Goal: Task Accomplishment & Management: Use online tool/utility

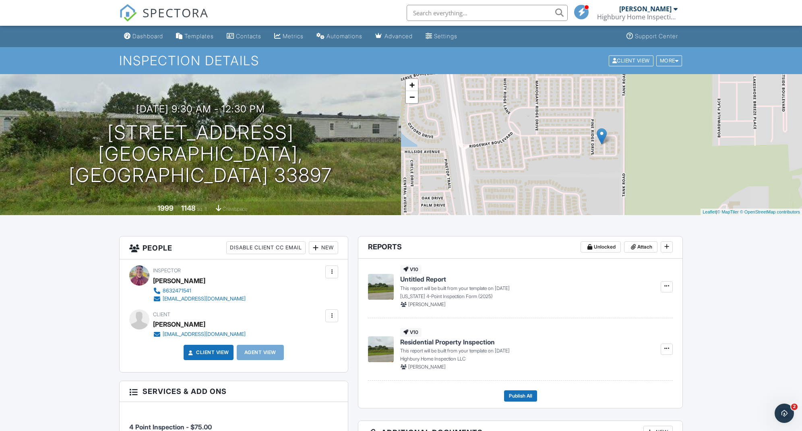
click at [444, 280] on span "Untitled Report" at bounding box center [423, 278] width 46 height 9
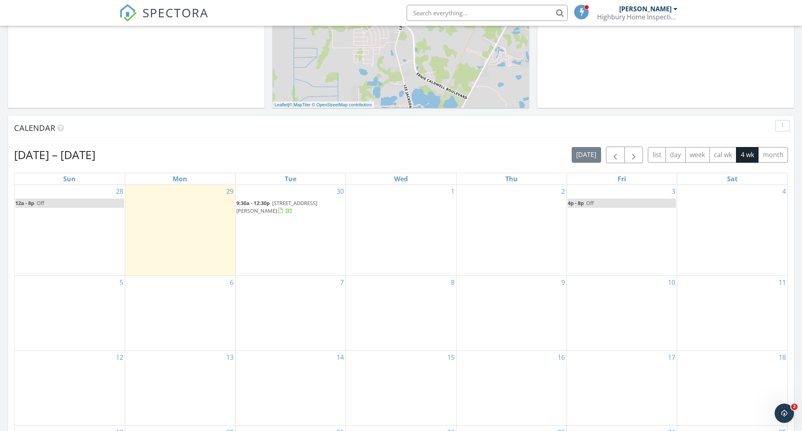
scroll to position [260, 0]
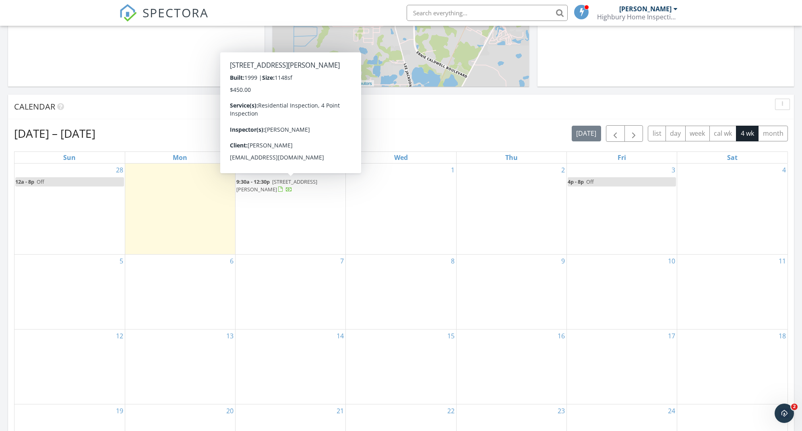
click at [293, 184] on span "119 Maple Ridge Ln, Davenport 33897" at bounding box center [276, 185] width 81 height 15
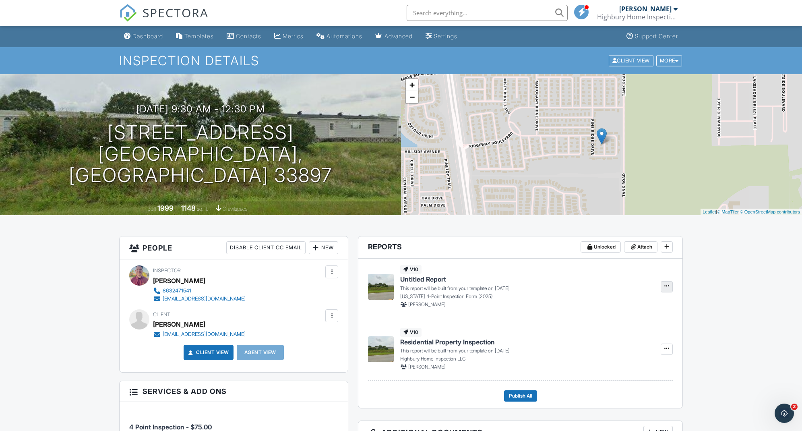
click at [664, 285] on icon at bounding box center [666, 286] width 5 height 6
click at [625, 305] on span "Build Now" at bounding box center [613, 307] width 25 height 8
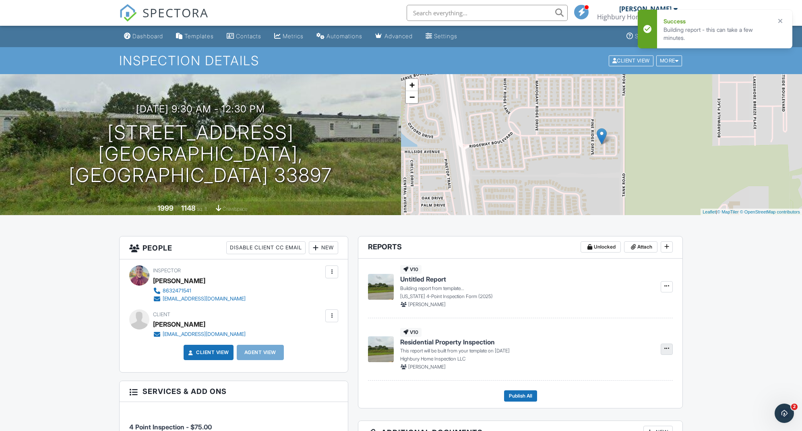
click at [668, 347] on icon at bounding box center [666, 348] width 5 height 6
click at [661, 367] on label "Build Now" at bounding box center [626, 370] width 83 height 19
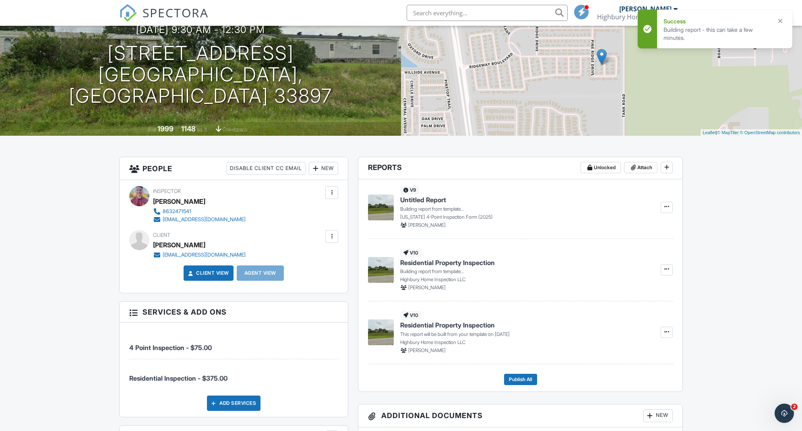
scroll to position [80, 0]
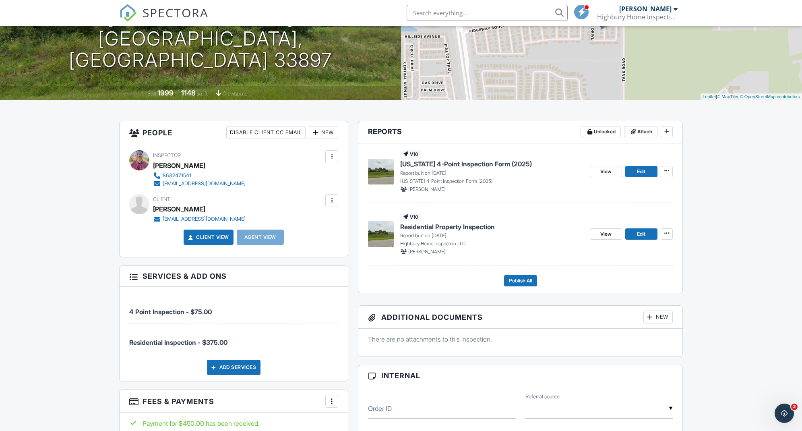
click at [490, 163] on span "[US_STATE] 4-Point Inspection Form (2025)" at bounding box center [466, 163] width 132 height 9
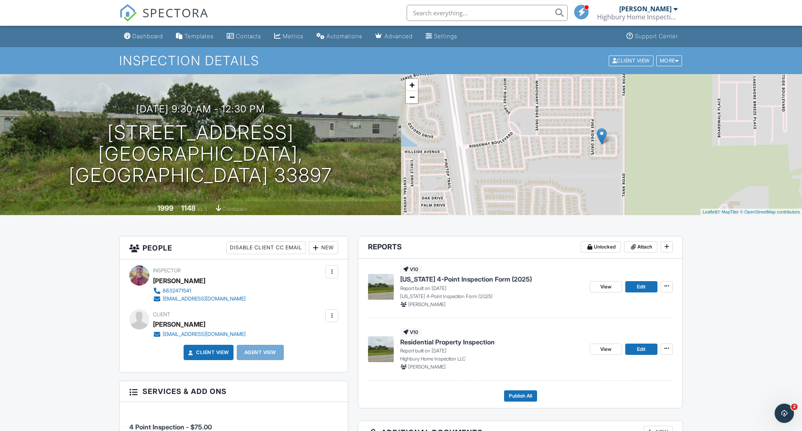
click at [487, 340] on span "Residential Property Inspection" at bounding box center [447, 341] width 95 height 9
